Goal: Transaction & Acquisition: Purchase product/service

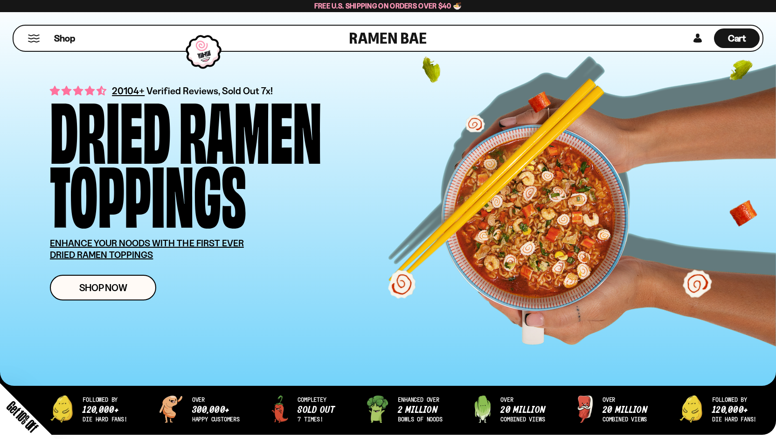
click at [114, 278] on div "Close dialog FREE SHIPPING FOR ALL US ORDERS OVER $40+ Email CONTINUE ******" at bounding box center [388, 219] width 776 height 439
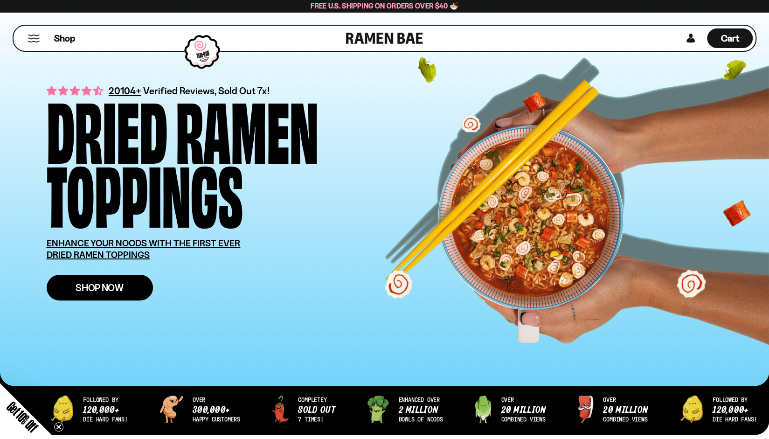
click at [115, 287] on span "Shop Now" at bounding box center [100, 288] width 48 height 10
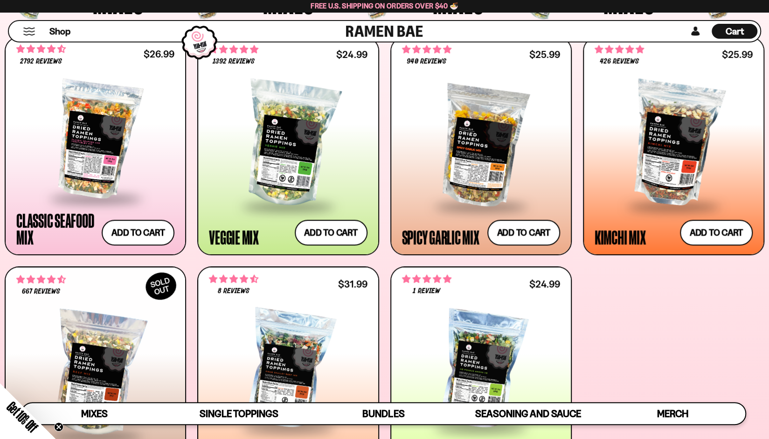
scroll to position [377, 0]
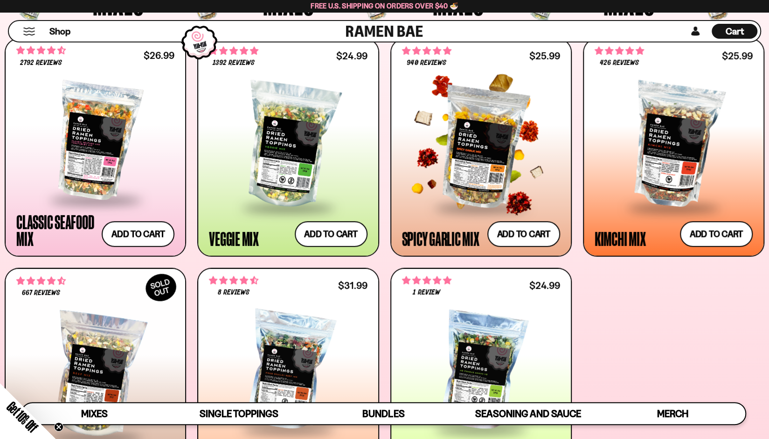
click at [453, 239] on div "Spicy Garlic Mix" at bounding box center [440, 238] width 77 height 17
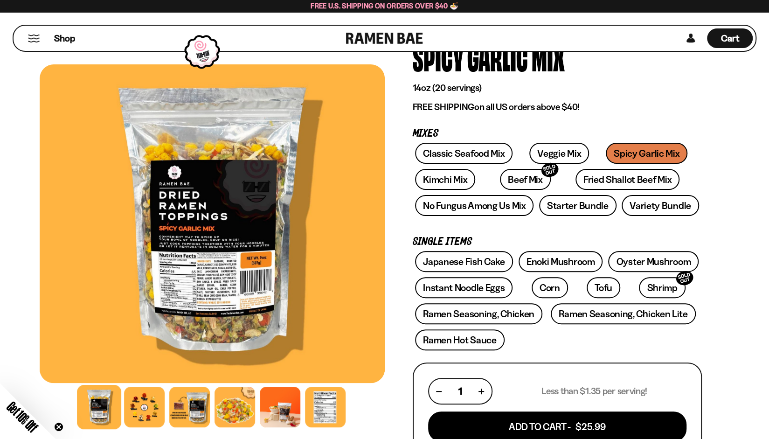
scroll to position [59, 0]
click at [152, 409] on div at bounding box center [144, 407] width 44 height 44
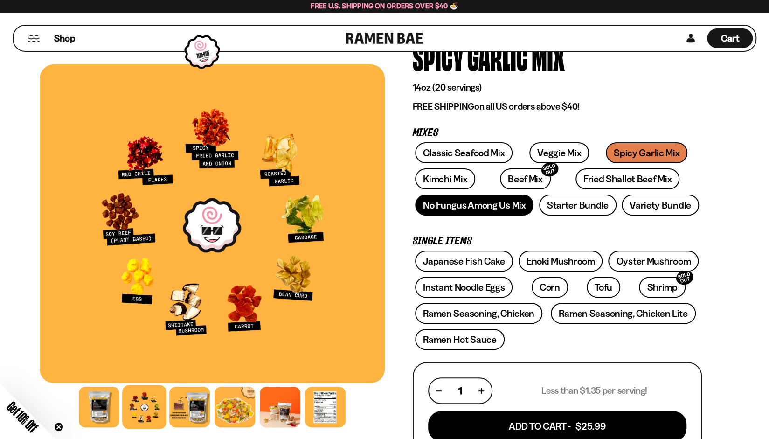
click at [438, 210] on link "No Fungus Among Us Mix" at bounding box center [474, 205] width 119 height 21
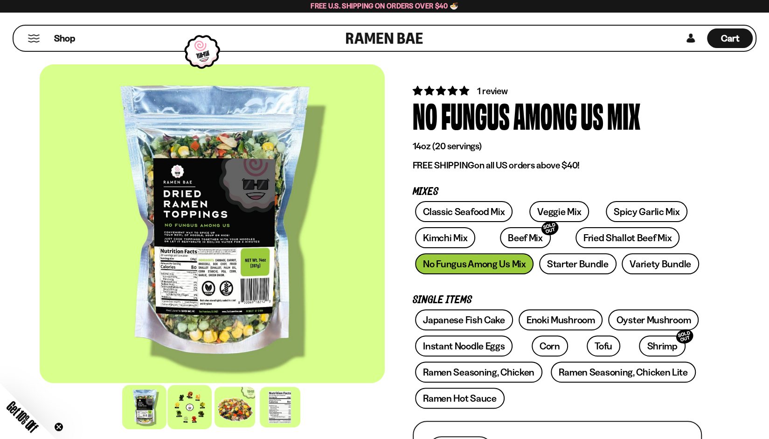
click at [187, 414] on div at bounding box center [190, 407] width 44 height 44
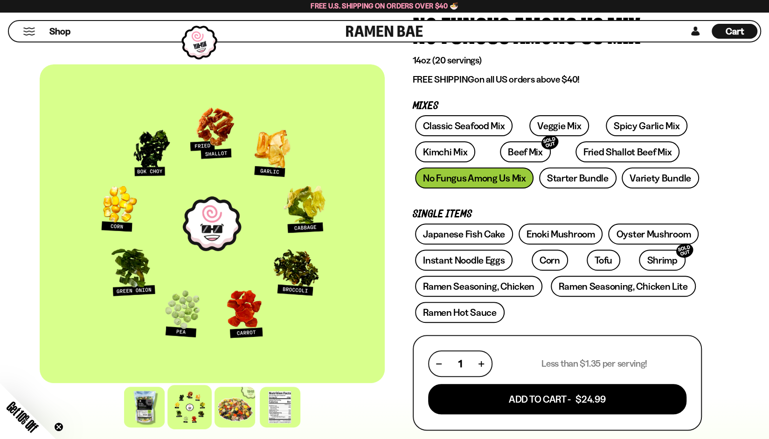
scroll to position [86, 0]
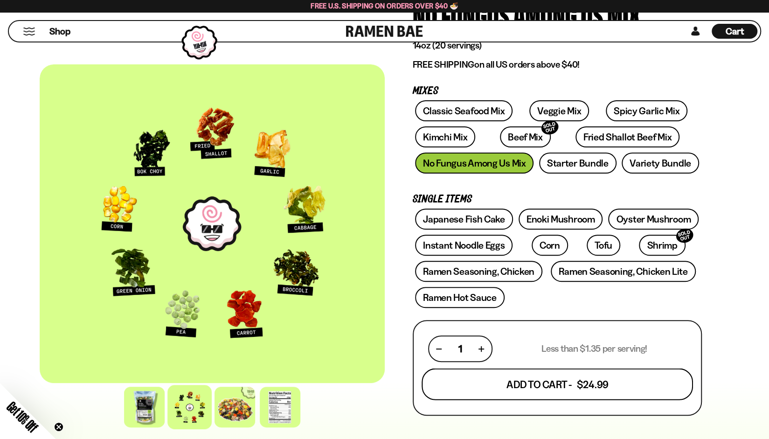
click at [599, 388] on button "Add To Cart - $24.99" at bounding box center [558, 385] width 272 height 32
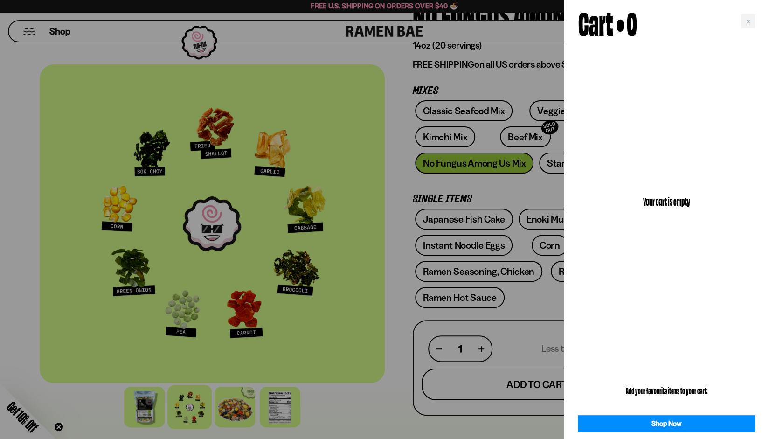
scroll to position [101, 0]
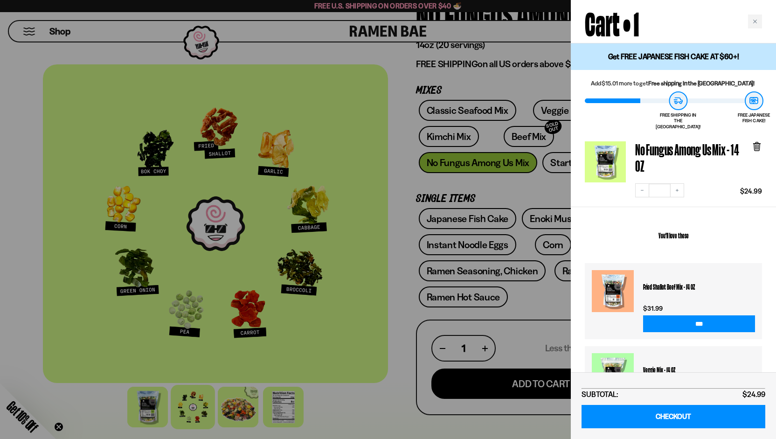
click at [394, 408] on div at bounding box center [388, 219] width 776 height 439
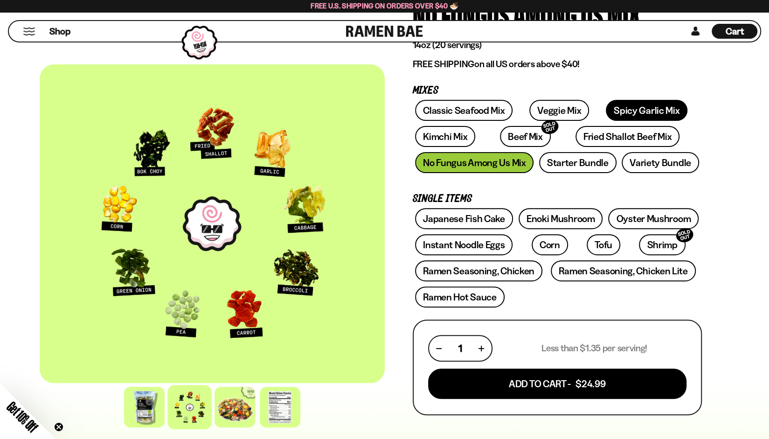
click at [631, 117] on link "Spicy Garlic Mix" at bounding box center [647, 110] width 82 height 21
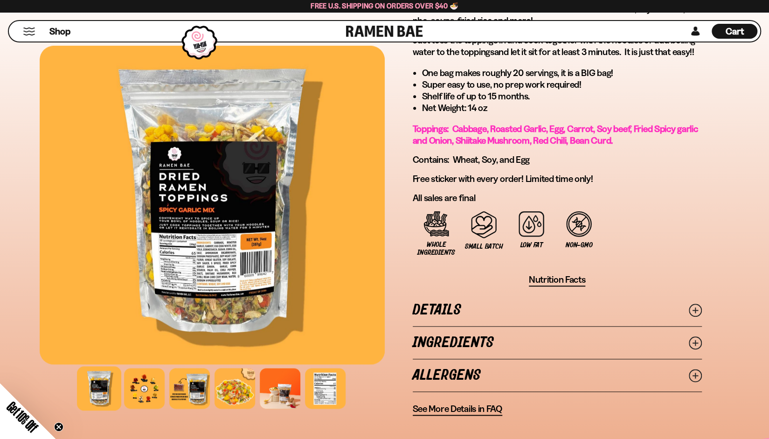
scroll to position [526, 0]
click at [323, 399] on div at bounding box center [325, 388] width 44 height 44
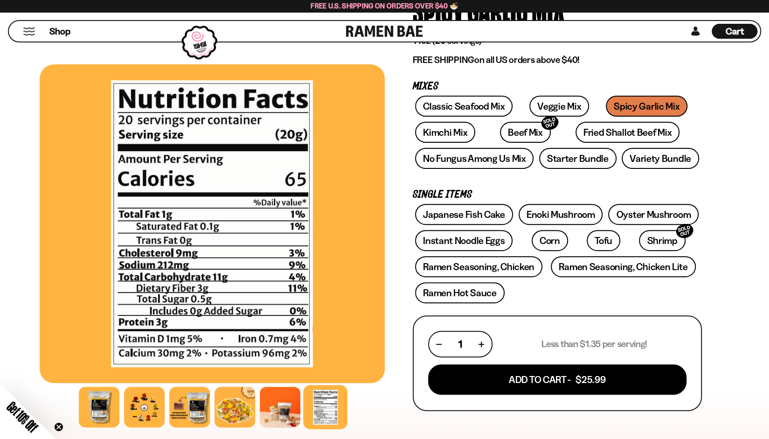
scroll to position [104, 0]
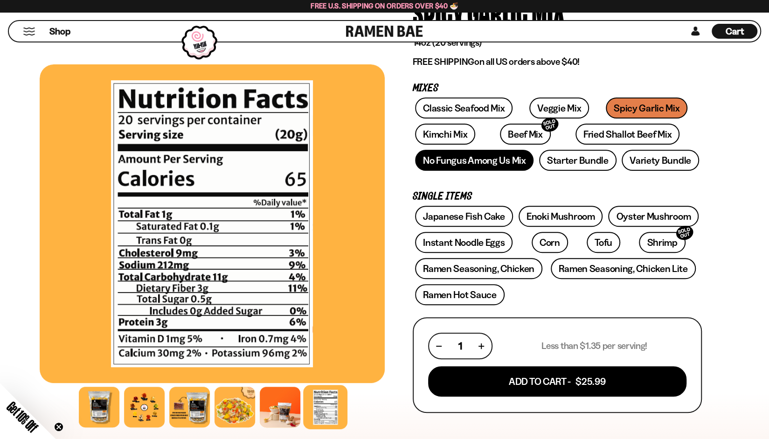
click at [480, 167] on link "No Fungus Among Us Mix" at bounding box center [474, 160] width 119 height 21
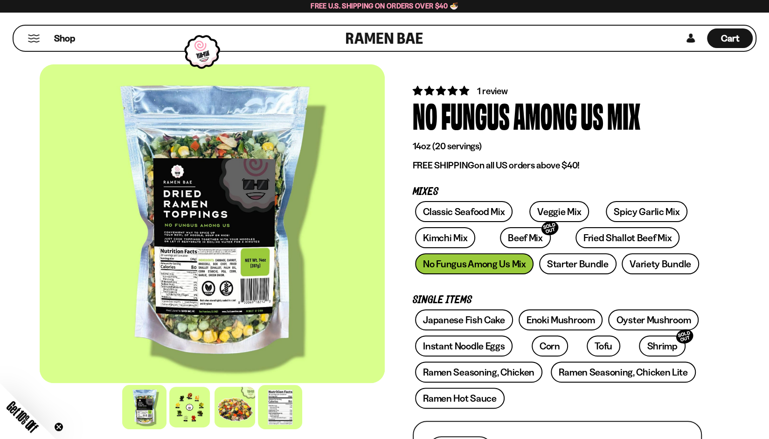
click at [283, 416] on div at bounding box center [280, 407] width 44 height 44
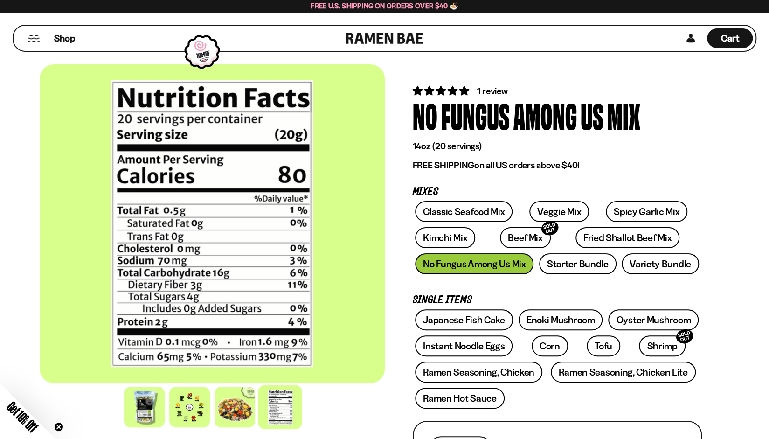
click at [192, 416] on div at bounding box center [189, 407] width 41 height 41
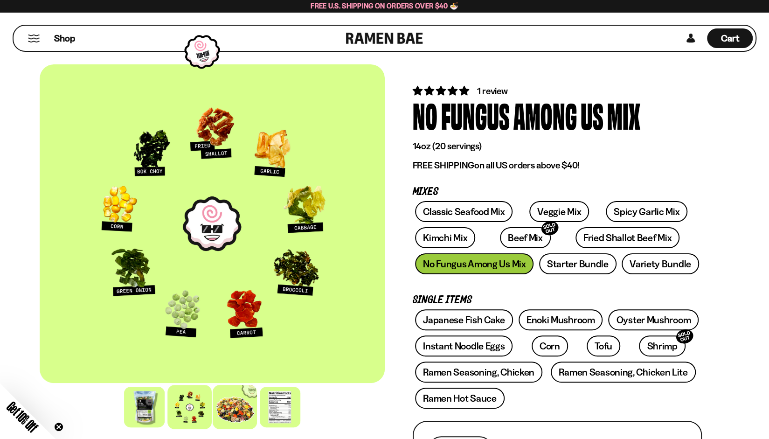
click at [233, 409] on div at bounding box center [235, 407] width 44 height 44
